Goal: Task Accomplishment & Management: Complete application form

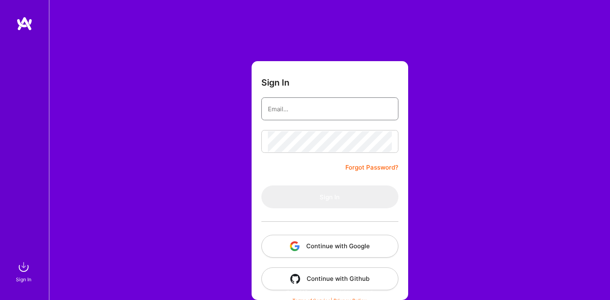
type input "[EMAIL_ADDRESS][DOMAIN_NAME]"
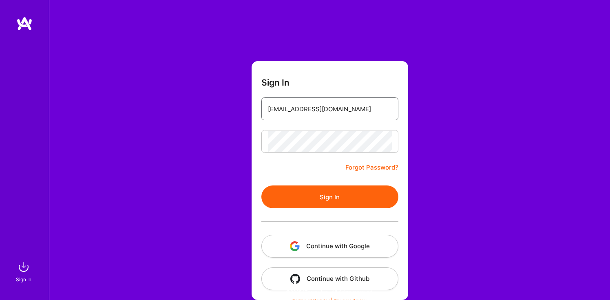
click at [293, 103] on input "[EMAIL_ADDRESS][DOMAIN_NAME]" at bounding box center [330, 109] width 124 height 21
click at [293, 195] on button "Sign In" at bounding box center [329, 196] width 137 height 23
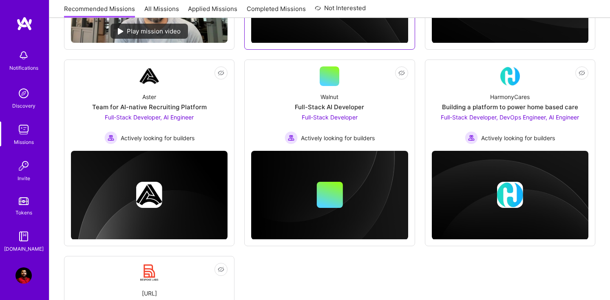
scroll to position [284, 0]
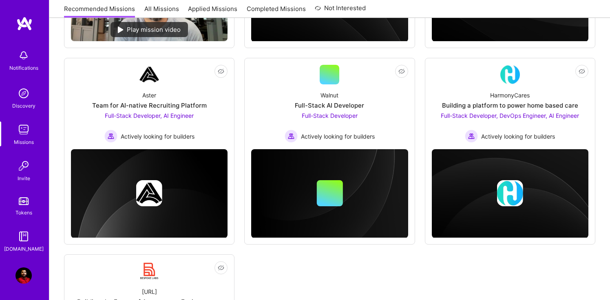
click at [159, 10] on link "All Missions" at bounding box center [161, 10] width 35 height 13
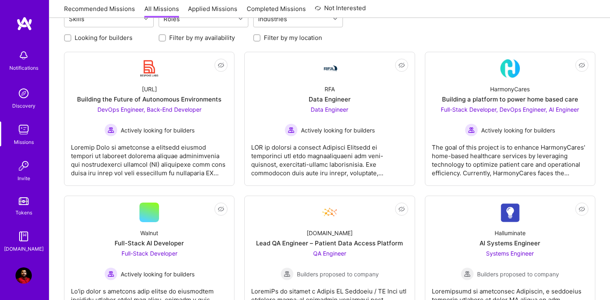
scroll to position [103, 0]
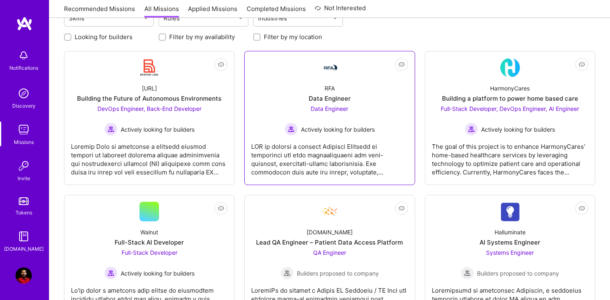
click at [329, 122] on div "Data Engineer Actively looking for builders" at bounding box center [329, 119] width 90 height 31
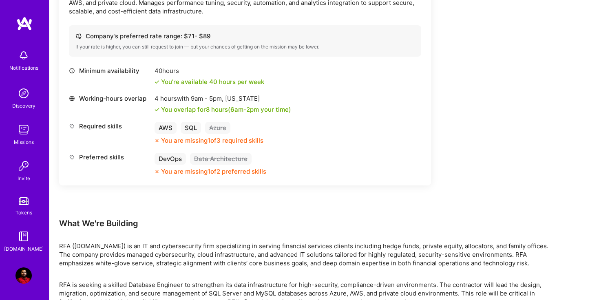
scroll to position [276, 0]
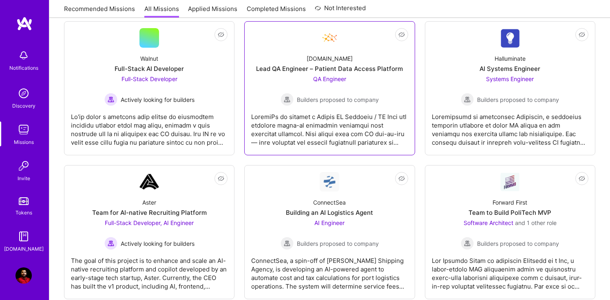
scroll to position [277, 0]
click at [336, 81] on div "QA Engineer Builders proposed to company" at bounding box center [329, 89] width 98 height 31
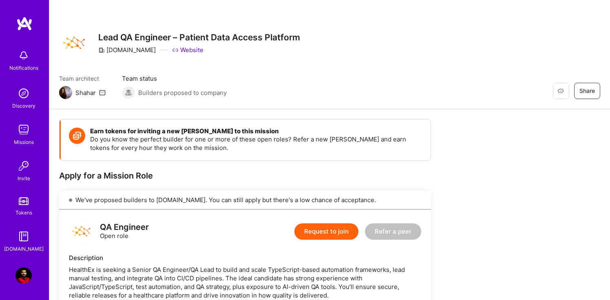
click at [317, 233] on button "Request to join" at bounding box center [326, 231] width 64 height 16
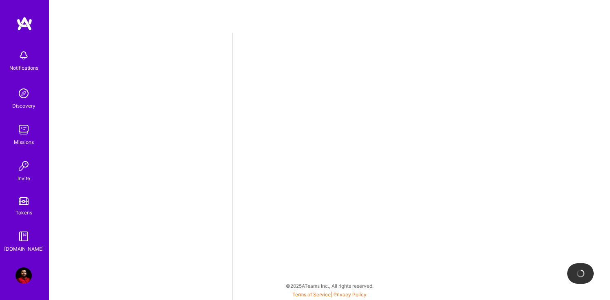
select select "US"
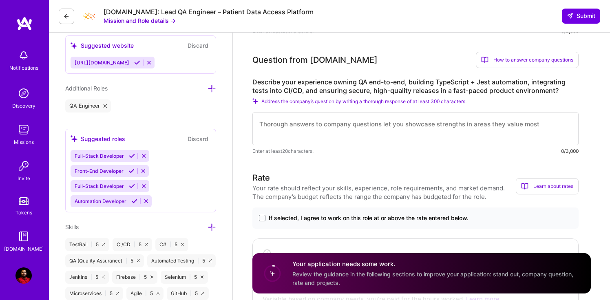
scroll to position [312, 0]
click at [65, 18] on icon at bounding box center [66, 16] width 7 height 7
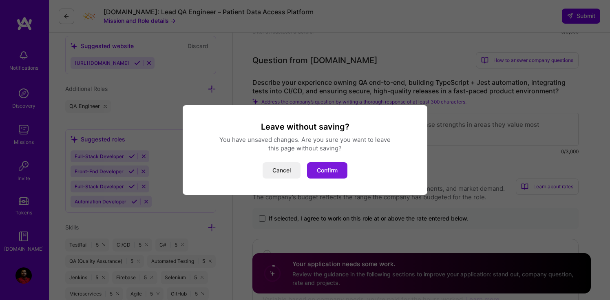
click at [336, 169] on button "Confirm" at bounding box center [327, 170] width 40 height 16
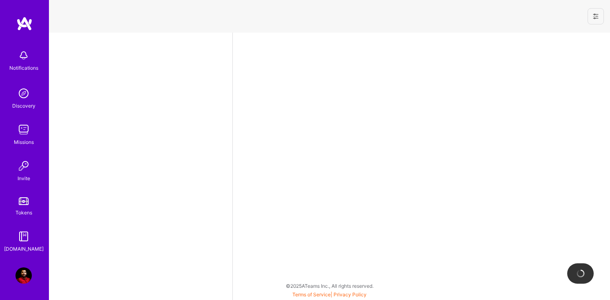
select select "US"
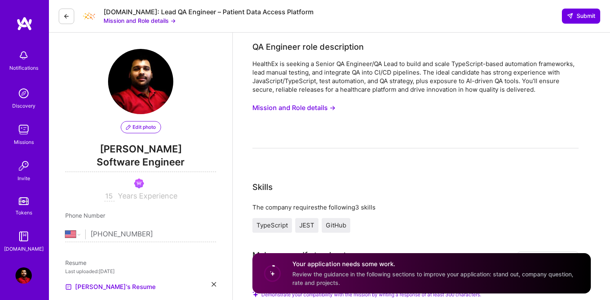
click at [24, 132] on img at bounding box center [23, 129] width 16 height 16
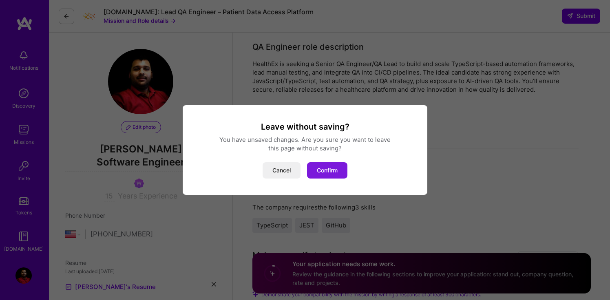
click at [330, 173] on button "Confirm" at bounding box center [327, 170] width 40 height 16
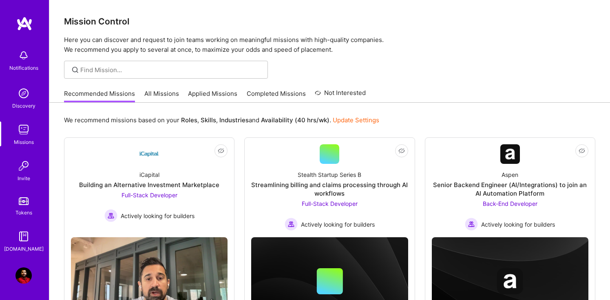
click at [164, 97] on link "All Missions" at bounding box center [161, 95] width 35 height 13
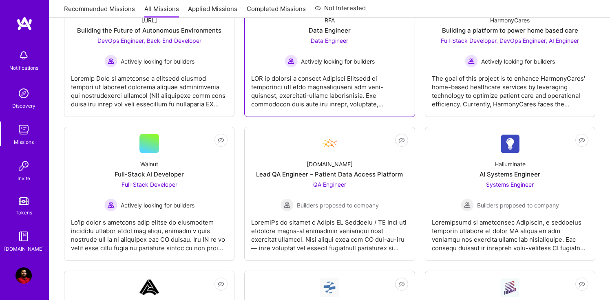
scroll to position [167, 0]
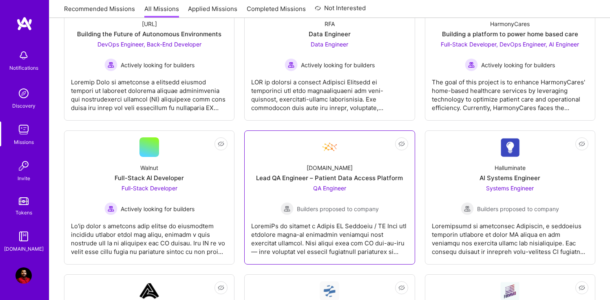
click at [339, 189] on span "QA Engineer" at bounding box center [329, 188] width 33 height 7
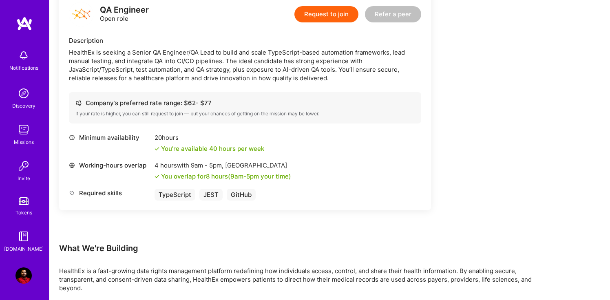
scroll to position [173, 0]
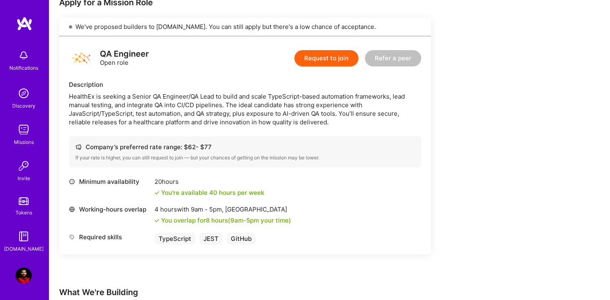
click at [24, 132] on img at bounding box center [23, 129] width 16 height 16
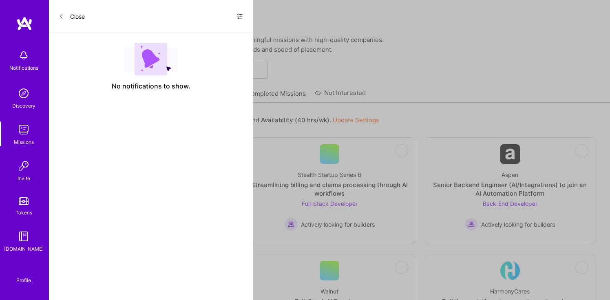
scroll to position [173, 0]
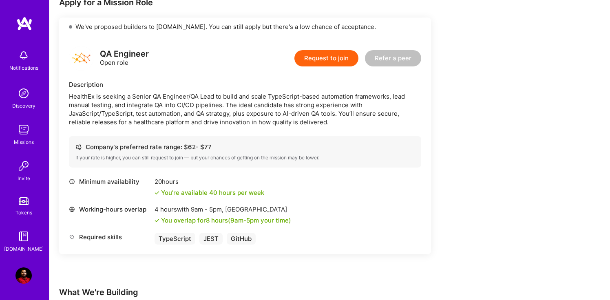
click at [26, 131] on img at bounding box center [23, 129] width 16 height 16
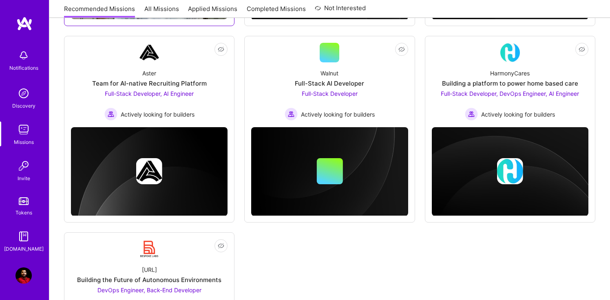
scroll to position [315, 0]
